Goal: Task Accomplishment & Management: Use online tool/utility

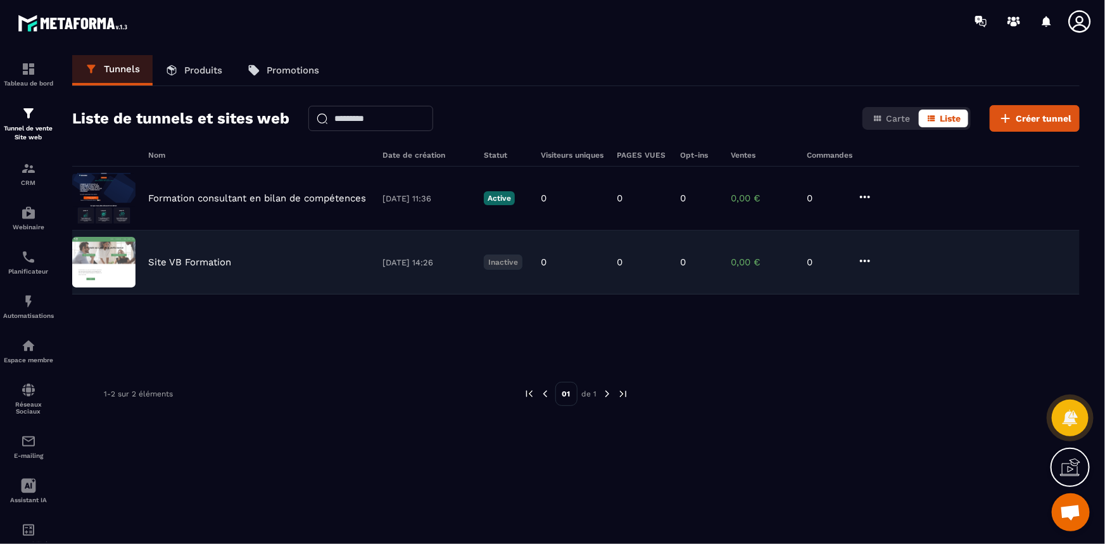
click at [209, 259] on p "Site VB Formation" at bounding box center [189, 262] width 83 height 11
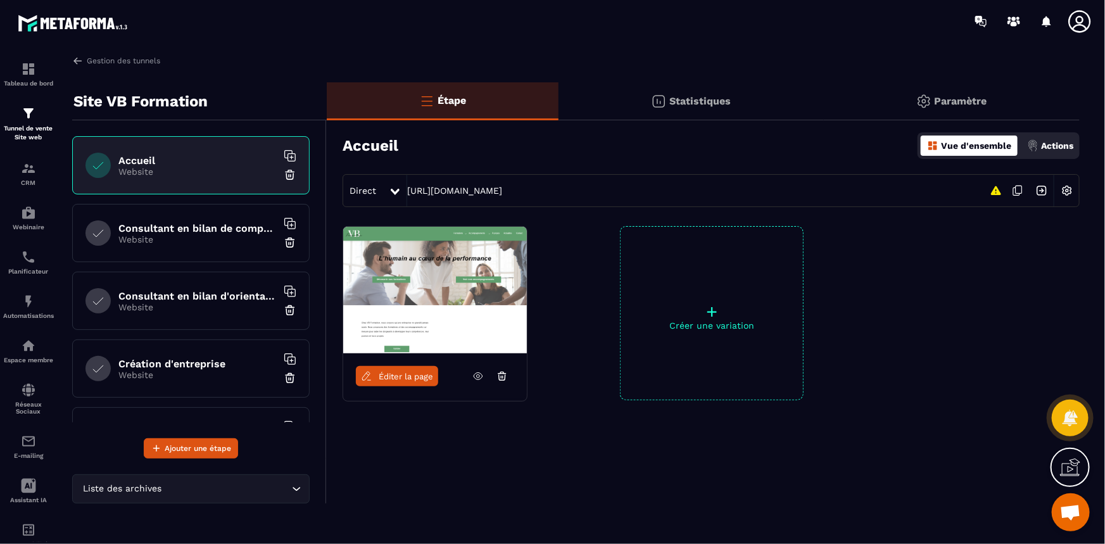
click at [939, 97] on p "Paramètre" at bounding box center [961, 101] width 53 height 12
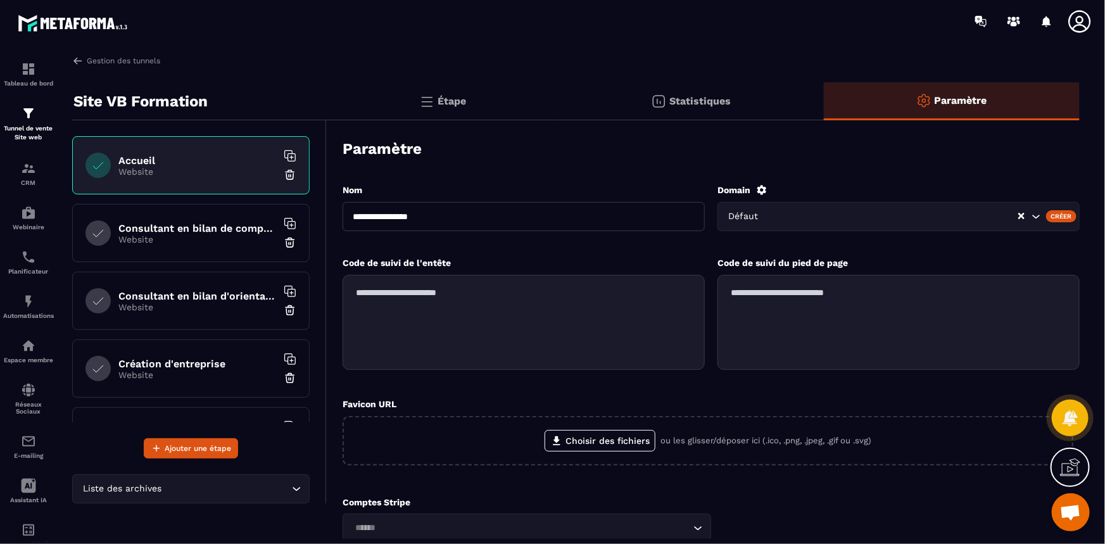
click at [493, 109] on div "Étape" at bounding box center [443, 101] width 232 height 38
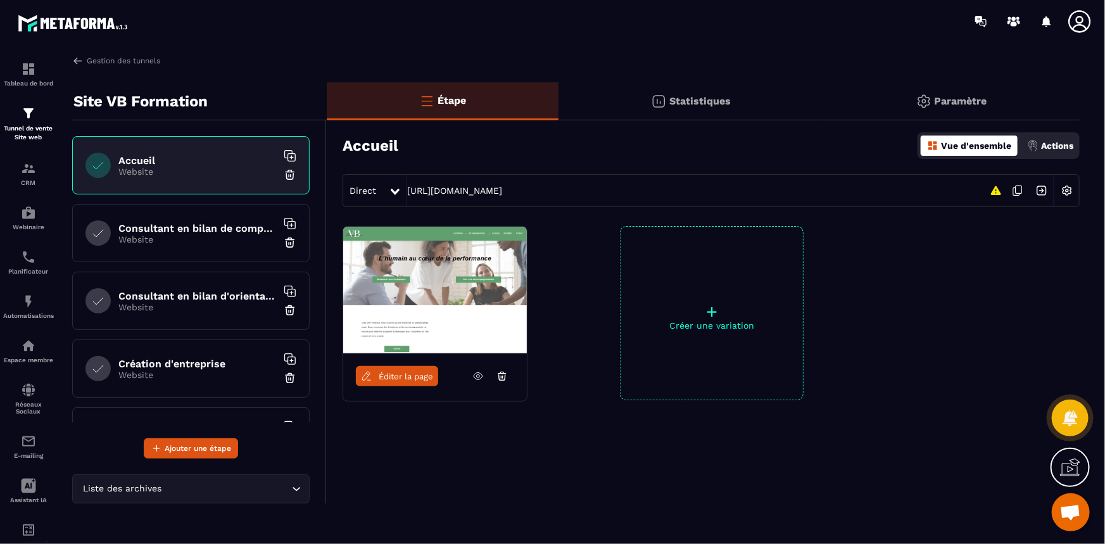
click at [1071, 188] on img at bounding box center [1067, 191] width 24 height 24
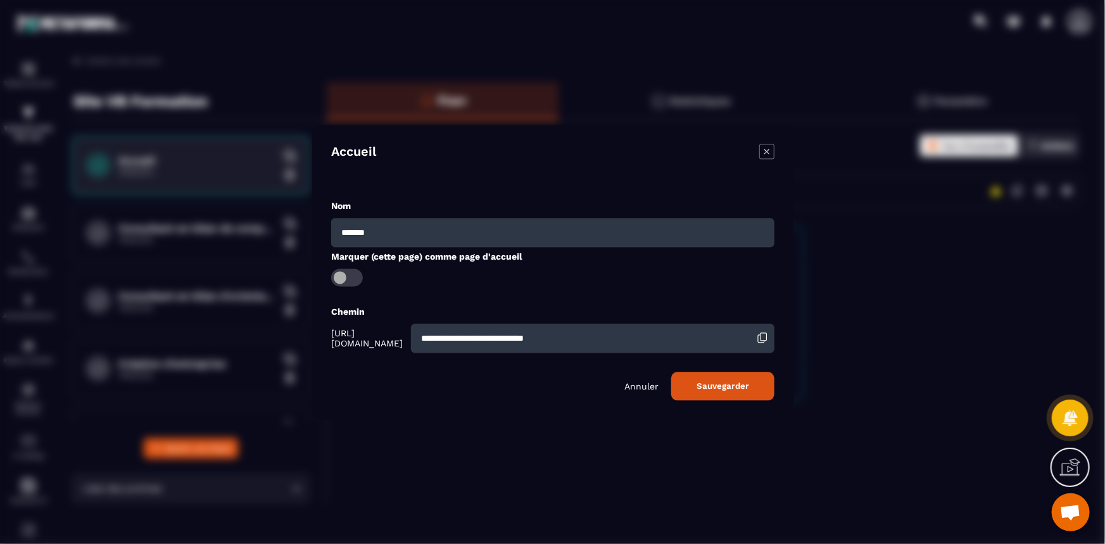
click at [348, 278] on span "Modal window" at bounding box center [347, 278] width 32 height 18
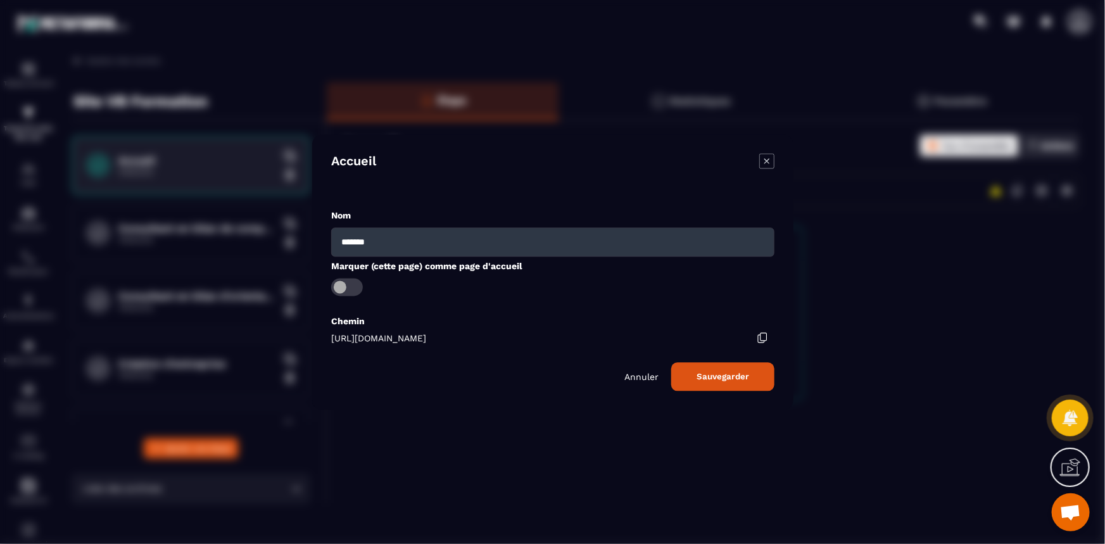
click at [724, 366] on button "Sauvegarder" at bounding box center [723, 376] width 103 height 29
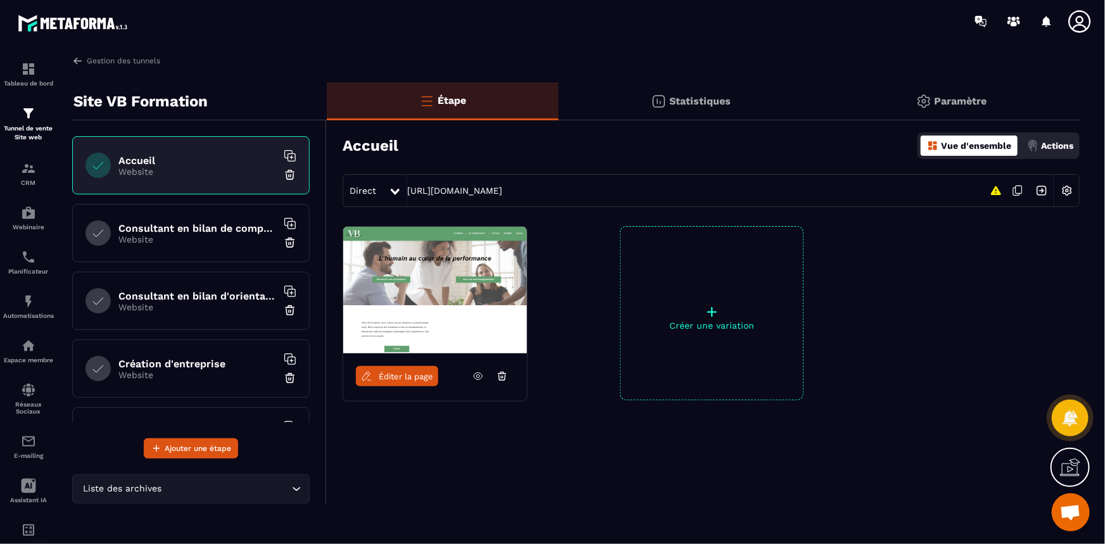
click at [400, 380] on span "Éditer la page" at bounding box center [406, 377] width 54 height 10
